Goal: Task Accomplishment & Management: Use online tool/utility

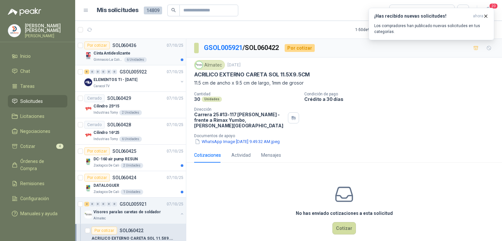
click at [111, 50] on p "Cinta Antideslizante" at bounding box center [112, 53] width 37 height 6
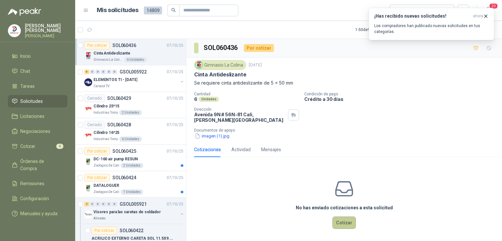
click at [341, 226] on button "Cotizar" at bounding box center [345, 223] width 24 height 12
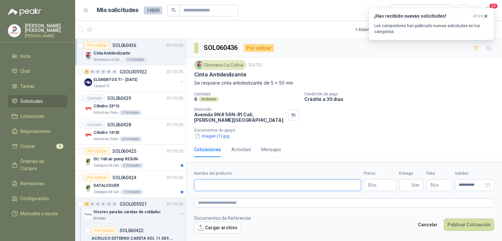
click at [247, 183] on input "Nombre del producto" at bounding box center [277, 186] width 167 height 12
type input "*"
paste input "**********"
type input "**********"
click at [385, 183] on body "[PERSON_NAME] [PERSON_NAME] Inicio Chat Tareas Solicitudes Licitaciones Negocia…" at bounding box center [251, 120] width 502 height 241
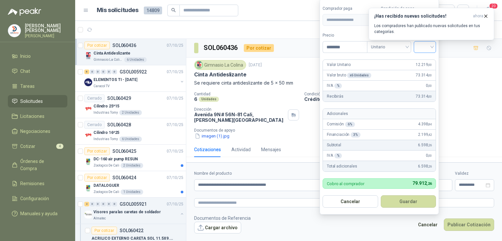
type input "********"
click at [426, 50] on input "search" at bounding box center [425, 47] width 14 height 10
click at [427, 59] on div "19%" at bounding box center [427, 61] width 12 height 7
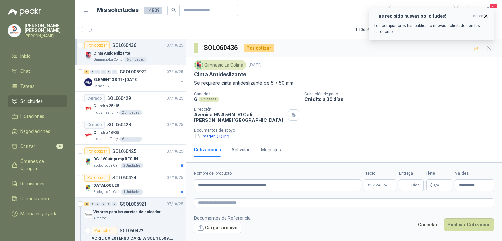
click at [485, 15] on icon "button" at bounding box center [486, 16] width 3 height 3
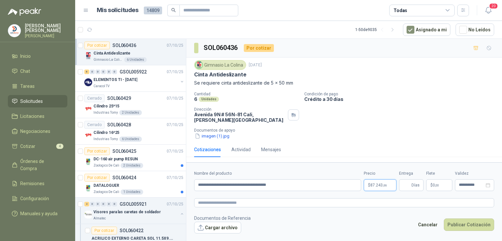
click at [377, 187] on body "[PERSON_NAME] [PERSON_NAME] Inicio Chat Tareas Solicitudes Licitaciones Negocia…" at bounding box center [251, 120] width 502 height 241
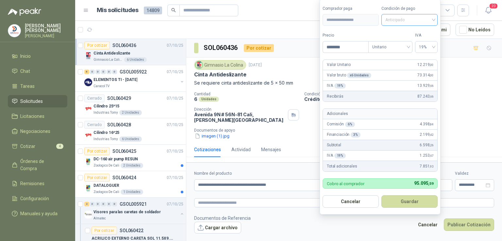
click at [431, 20] on span "Anticipado" at bounding box center [410, 20] width 48 height 10
click at [420, 43] on div "Crédito a 30 días" at bounding box center [410, 44] width 46 height 7
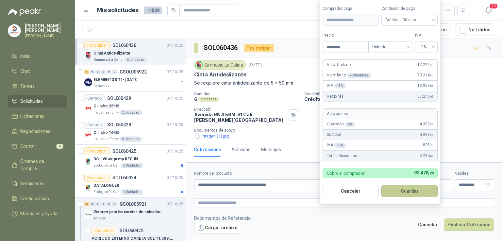
click at [402, 190] on button "Guardar" at bounding box center [410, 191] width 56 height 12
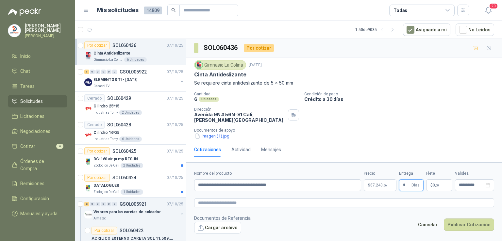
type input "*"
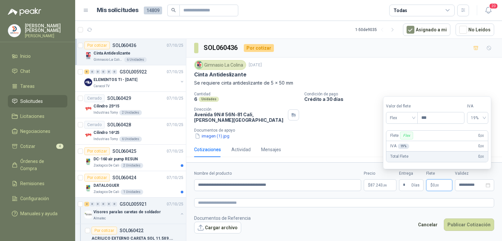
click at [428, 185] on p "$ 0 ,00" at bounding box center [440, 186] width 26 height 12
type input "********"
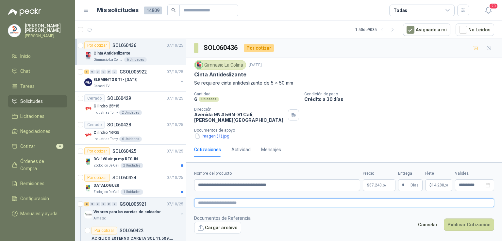
click at [410, 200] on textarea at bounding box center [344, 203] width 300 height 9
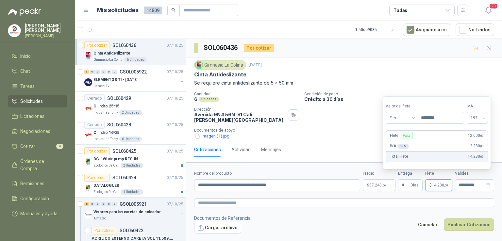
click at [440, 189] on p "$ 14.280 ,00" at bounding box center [439, 186] width 27 height 12
click at [484, 117] on span "19%" at bounding box center [477, 118] width 13 height 10
click at [479, 140] on div "0%" at bounding box center [482, 142] width 10 height 7
click at [479, 140] on div "Flete Flex 12.000 ,00" at bounding box center [437, 136] width 101 height 10
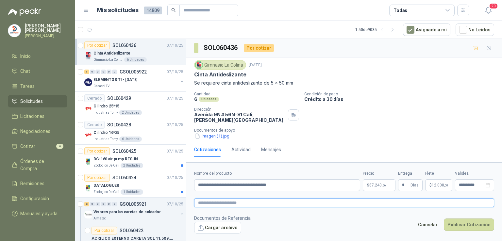
click at [455, 203] on textarea at bounding box center [344, 203] width 300 height 9
click at [459, 217] on footer "Documentos de Referencia Cargar archivo Cancelar Publicar Cotización" at bounding box center [344, 224] width 300 height 19
click at [460, 225] on button "Publicar Cotización" at bounding box center [469, 225] width 50 height 12
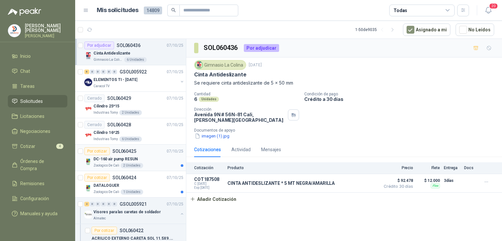
click at [118, 156] on p "DC-160 air pump RESUN" at bounding box center [116, 159] width 44 height 6
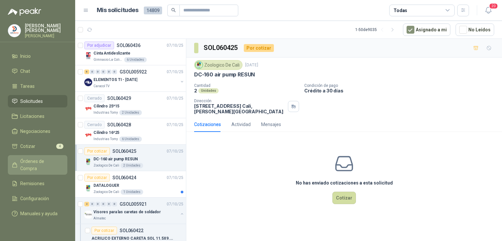
click at [46, 159] on span "Órdenes de Compra" at bounding box center [40, 165] width 41 height 14
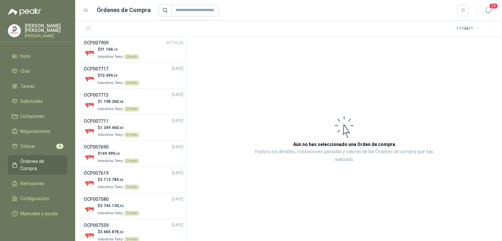
click at [254, 75] on article "Aún no has seleccionado una Orden de compra Explora los detalles, cotizaciones …" at bounding box center [344, 139] width 316 height 205
